Goal: Information Seeking & Learning: Find specific fact

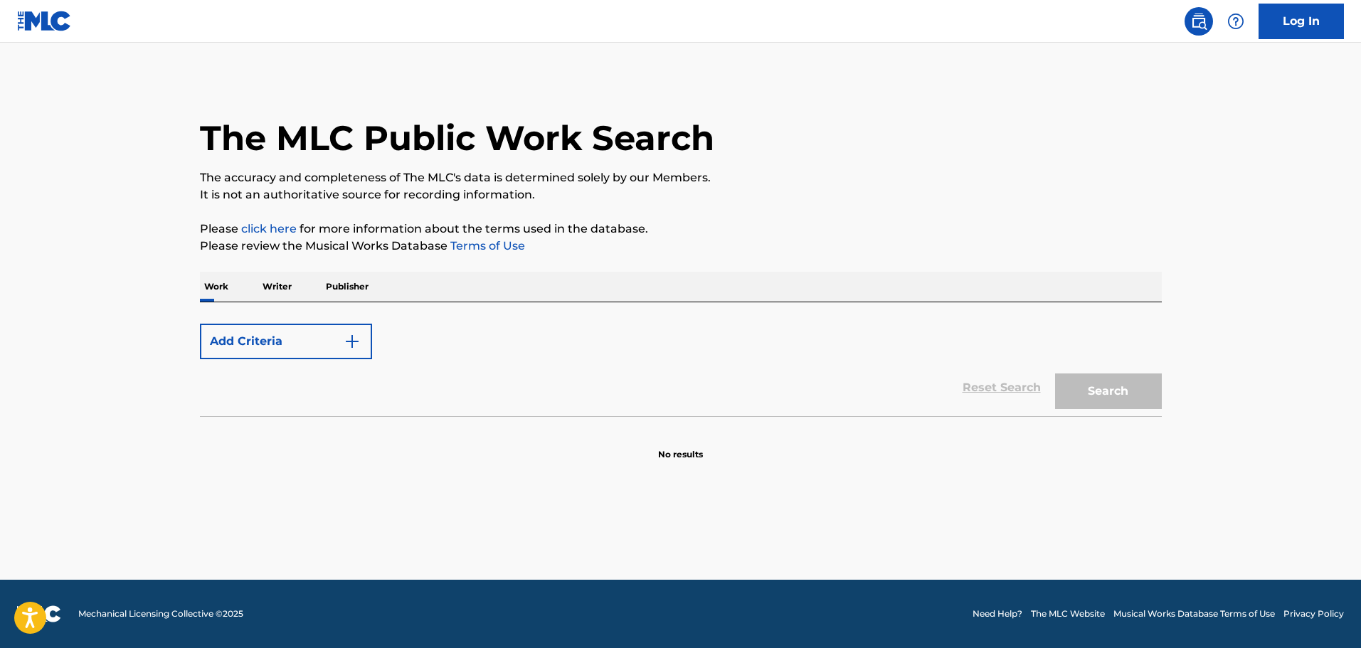
click at [339, 323] on form "Add Criteria Reset Search Search" at bounding box center [681, 367] width 962 height 100
click at [348, 336] on img "Search Form" at bounding box center [352, 341] width 17 height 17
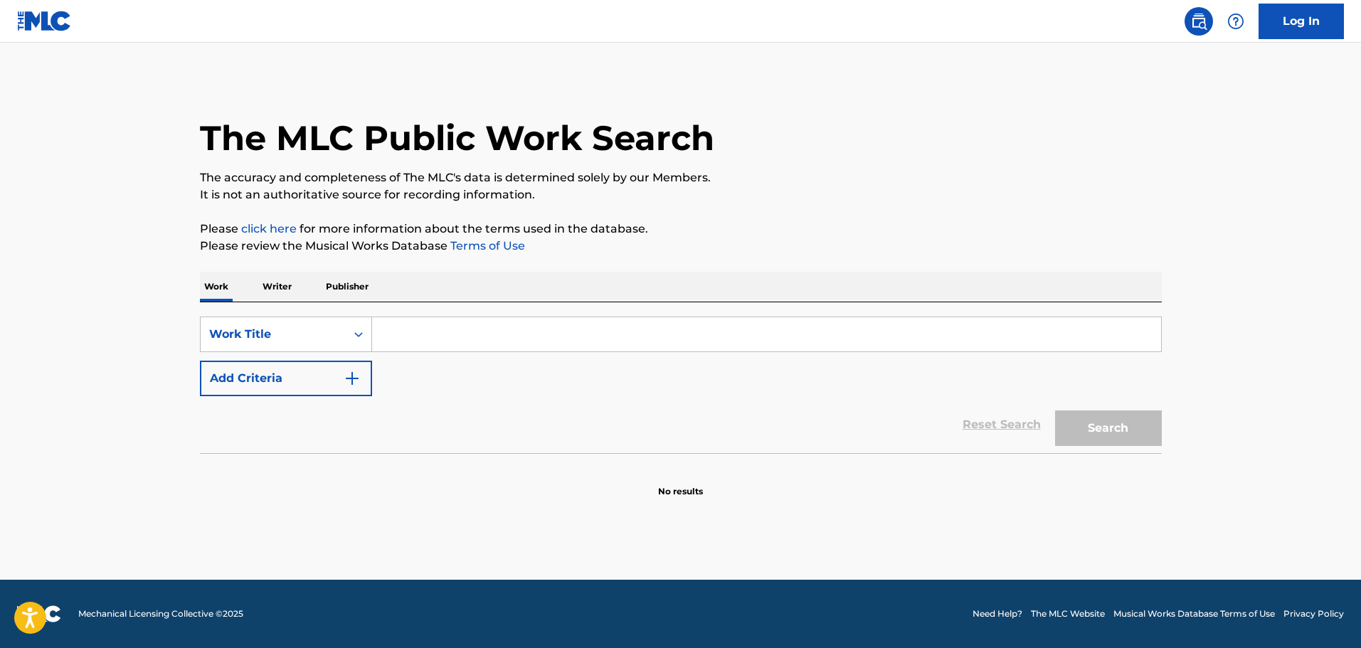
click at [372, 337] on input "Search Form" at bounding box center [766, 334] width 789 height 34
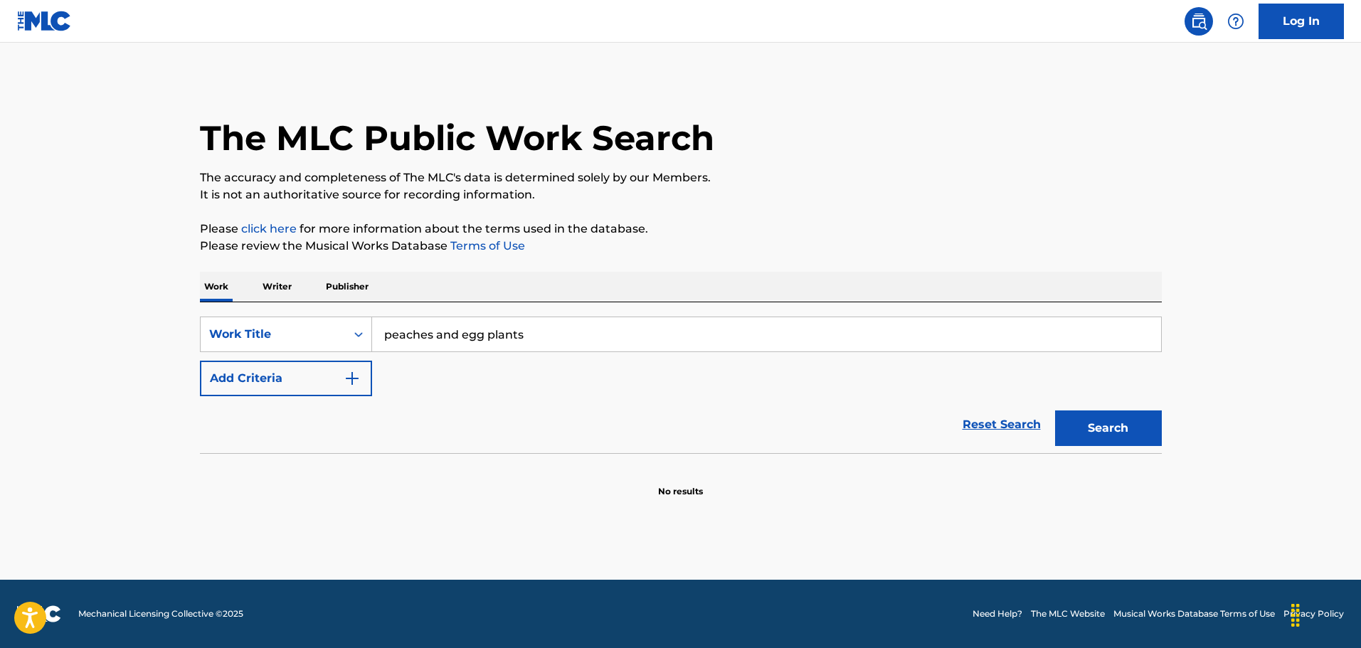
click at [1126, 420] on button "Search" at bounding box center [1108, 429] width 107 height 36
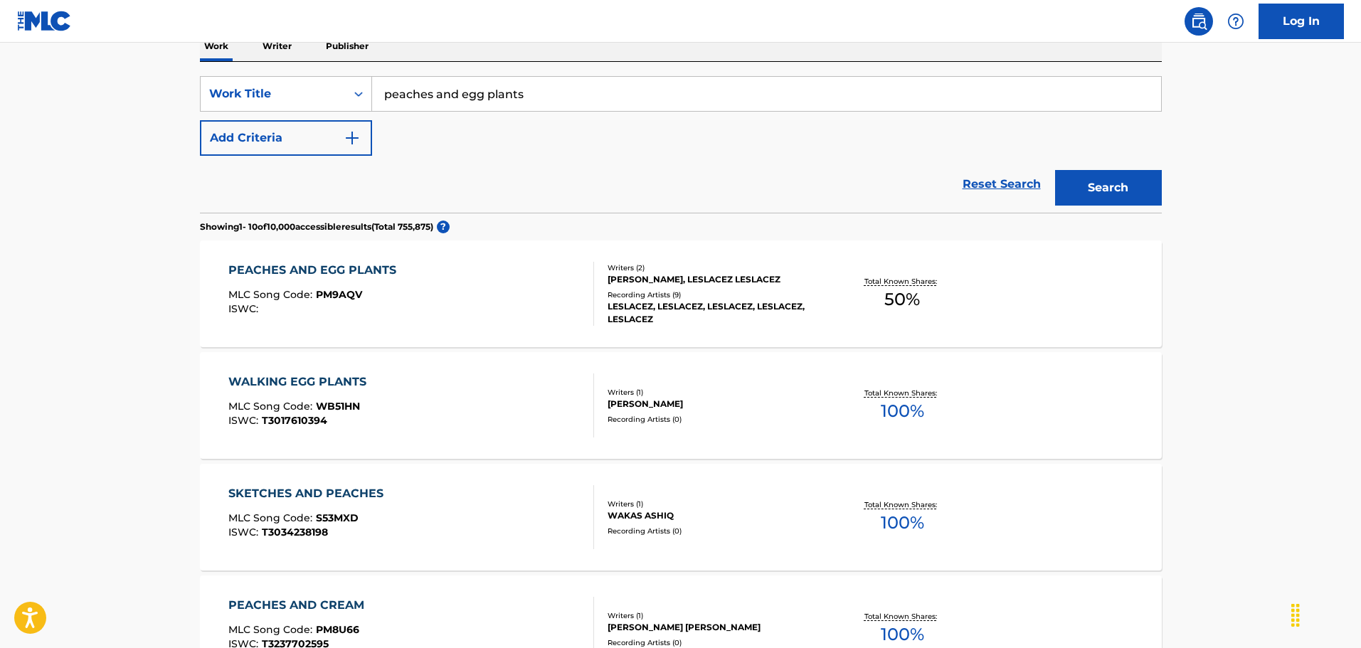
scroll to position [142, 0]
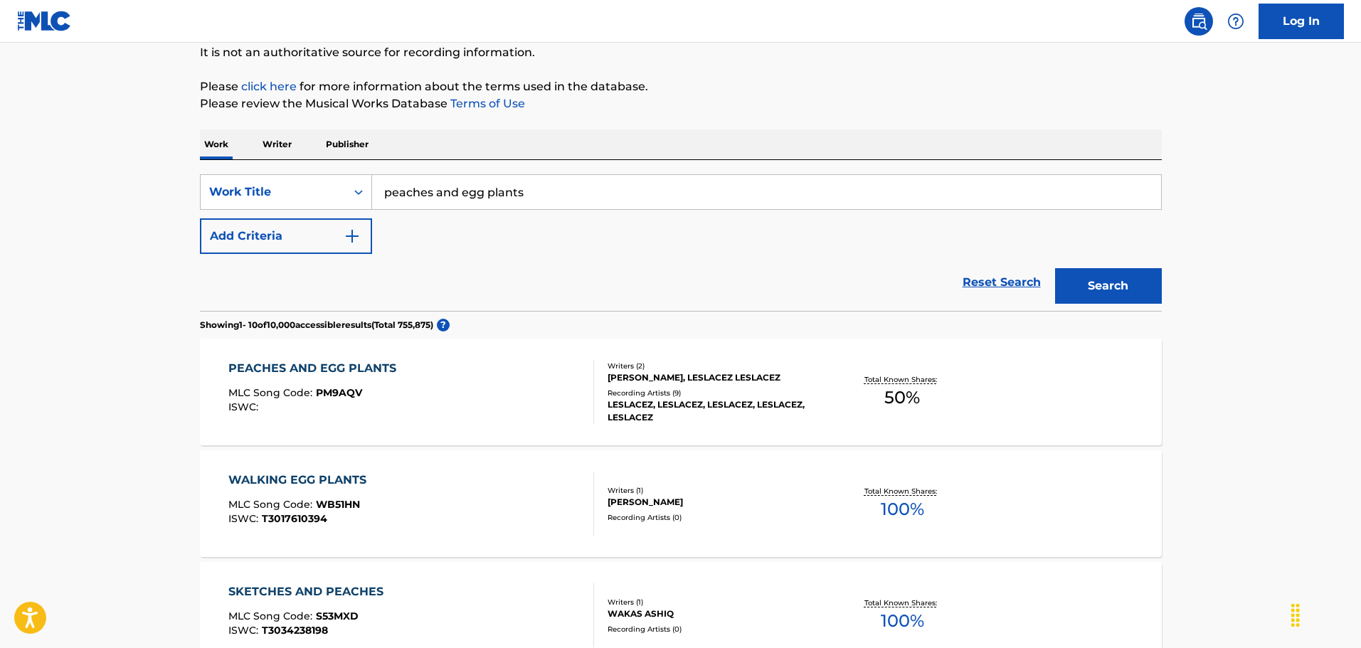
click at [450, 186] on input "peaches and egg plants" at bounding box center [766, 192] width 789 height 34
type input "peaches &egg plants"
click at [1055, 268] on button "Search" at bounding box center [1108, 286] width 107 height 36
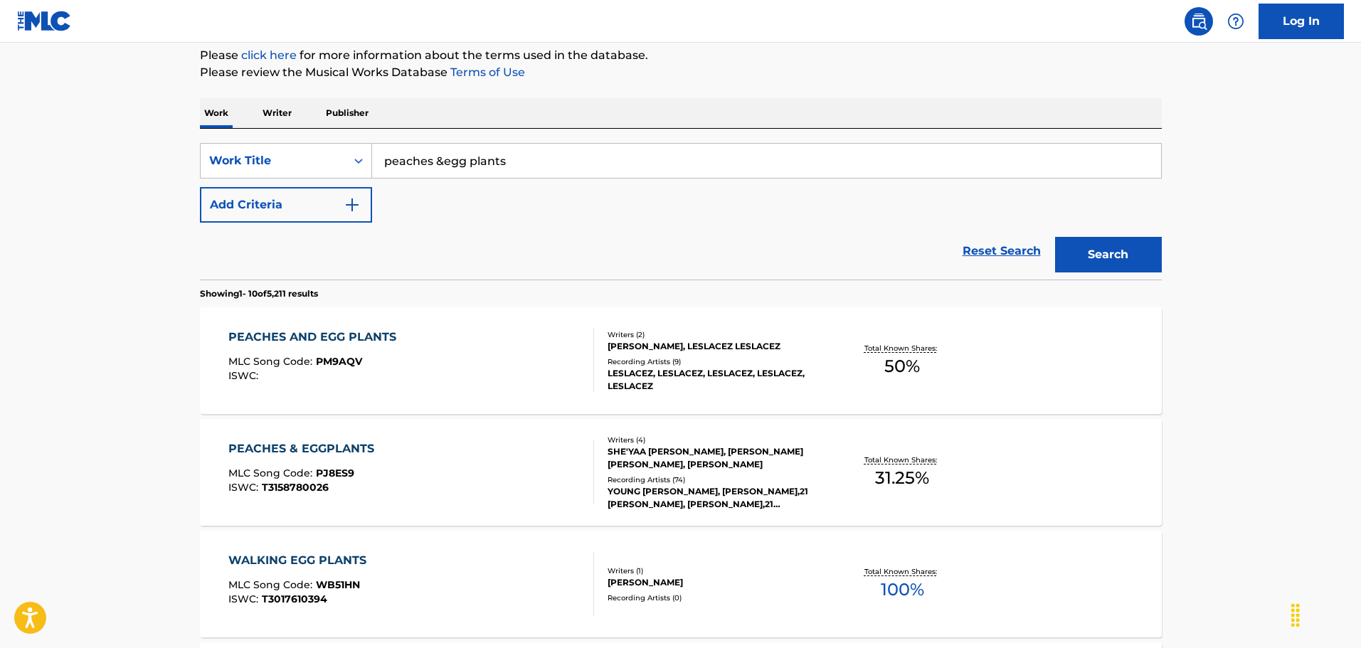
scroll to position [213, 0]
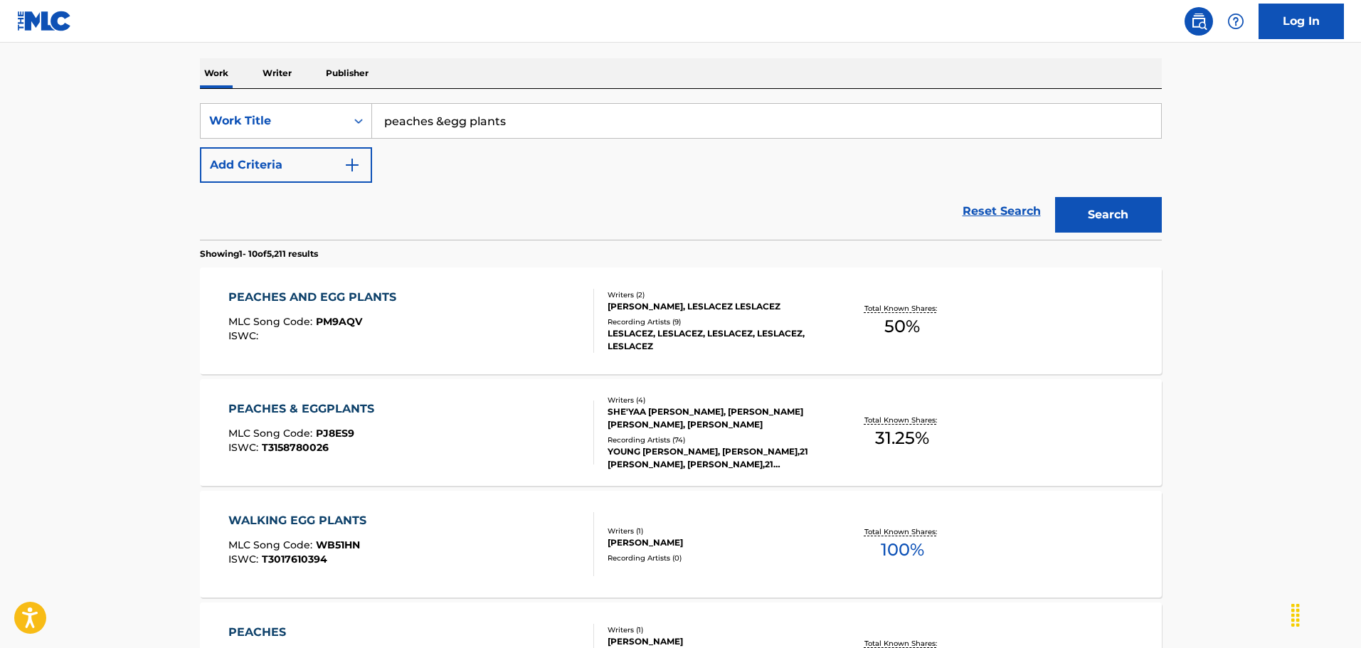
click at [454, 411] on div "PEACHES & EGGPLANTS MLC Song Code : PJ8ES9 ISWC : T3158780026" at bounding box center [411, 433] width 366 height 64
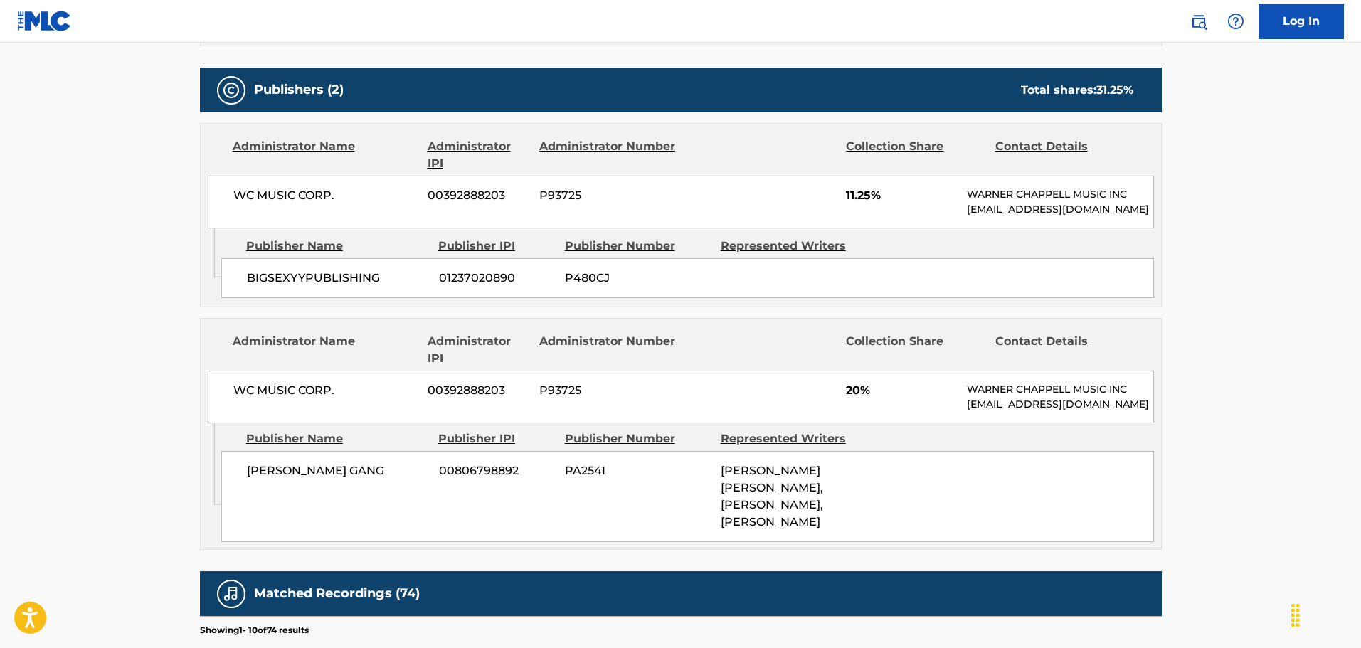
scroll to position [499, 0]
